Goal: Check status: Check status

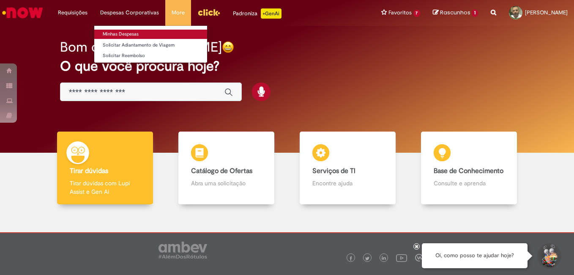
click at [116, 35] on link "Minhas Despesas" at bounding box center [150, 34] width 113 height 9
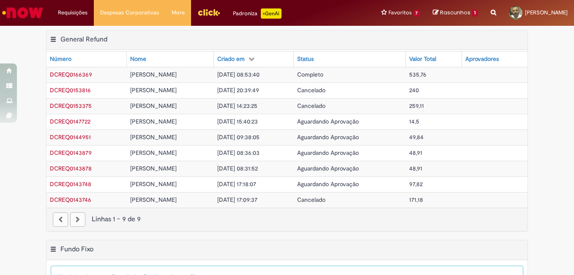
click at [66, 76] on span "DCREQ0166369" at bounding box center [71, 75] width 42 height 8
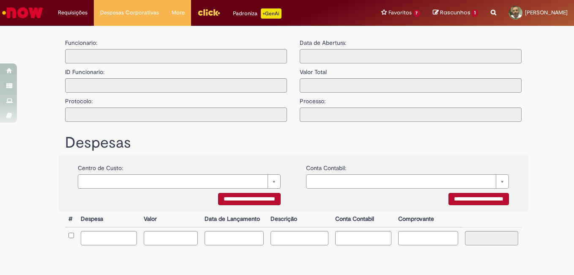
type input "**********"
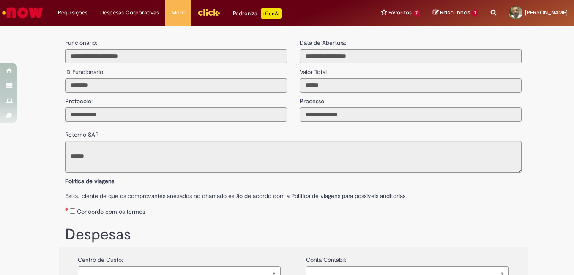
click at [440, 10] on span "Rascunhos" at bounding box center [455, 12] width 30 height 8
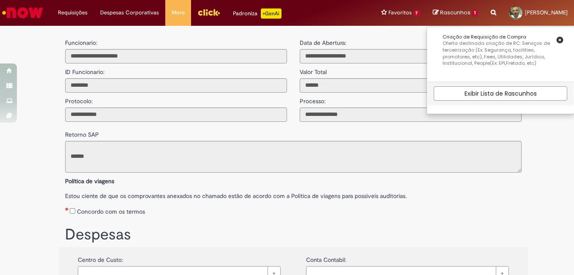
click at [440, 10] on span "Rascunhos" at bounding box center [455, 12] width 30 height 8
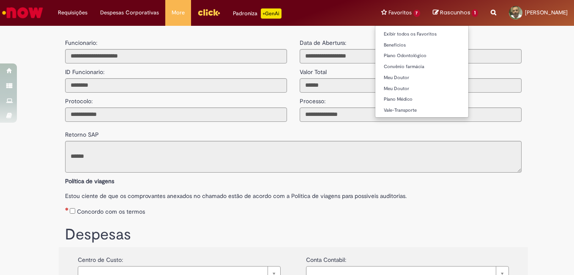
click at [395, 9] on li "Favoritos 7 Exibir todos os Favoritos Benefícios Plano Odontológico Convênio fa…" at bounding box center [401, 12] width 52 height 25
click at [389, 11] on li "Favoritos 7 Exibir todos os Favoritos Benefícios Plano Odontológico Convênio fa…" at bounding box center [401, 12] width 52 height 25
